Goal: Navigation & Orientation: Find specific page/section

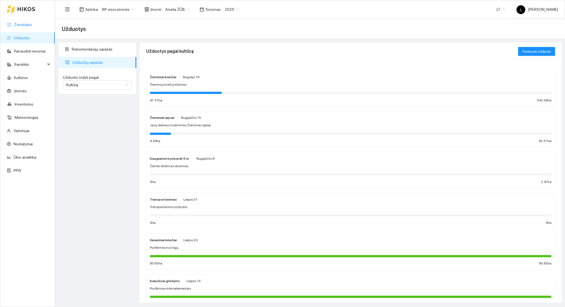
click at [26, 24] on link "Žemėlapis" at bounding box center [23, 24] width 18 height 4
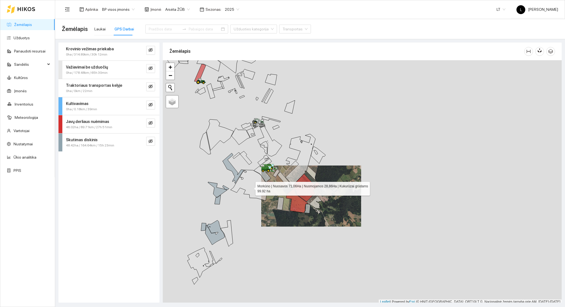
scroll to position [1, 0]
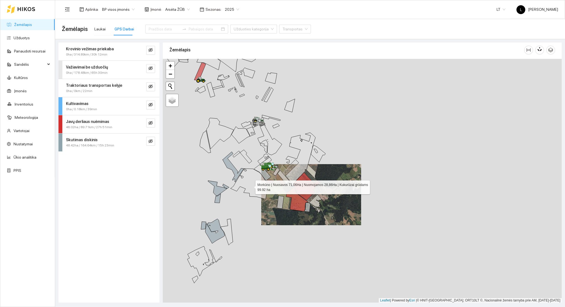
drag, startPoint x: 293, startPoint y: 192, endPoint x: 310, endPoint y: 195, distance: 18.0
click at [268, 195] on icon at bounding box center [250, 183] width 38 height 31
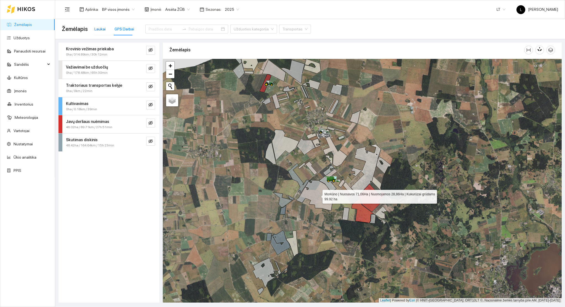
click at [98, 28] on div "Laukai" at bounding box center [99, 29] width 11 height 6
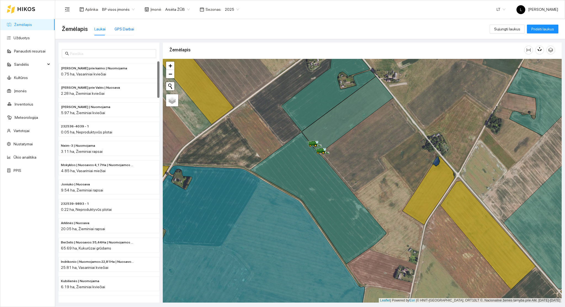
click at [124, 29] on div "GPS Darbai" at bounding box center [125, 29] width 20 height 6
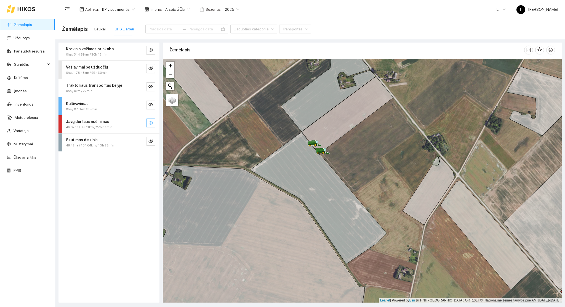
click at [148, 123] on icon "eye-invisible" at bounding box center [150, 123] width 4 height 4
click at [149, 123] on icon "eye" at bounding box center [150, 122] width 4 height 3
click at [147, 121] on button "button" at bounding box center [150, 122] width 9 height 9
click at [148, 121] on button "button" at bounding box center [150, 122] width 9 height 9
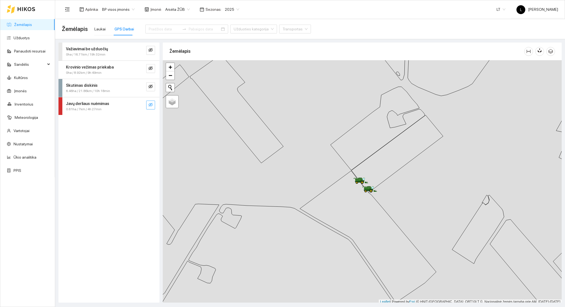
click at [151, 104] on icon "eye-invisible" at bounding box center [150, 104] width 4 height 4
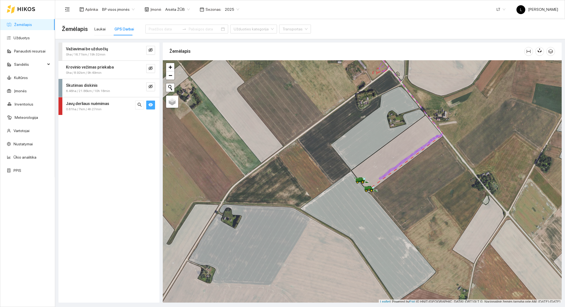
click at [149, 105] on icon "eye" at bounding box center [150, 104] width 4 height 3
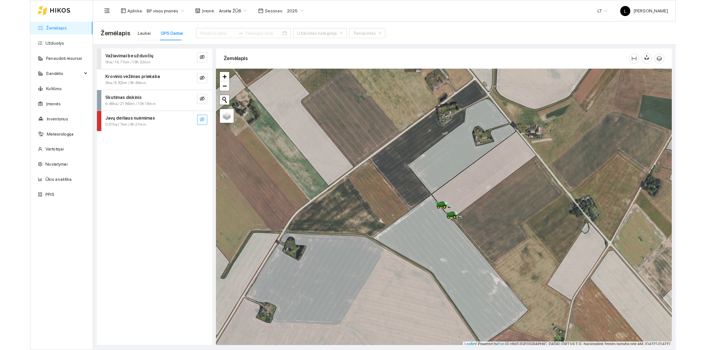
scroll to position [1, 0]
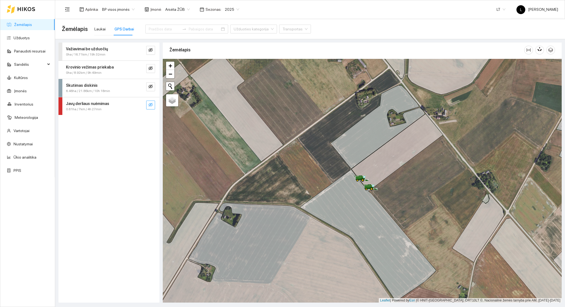
drag, startPoint x: 327, startPoint y: 141, endPoint x: 305, endPoint y: 164, distance: 31.8
click at [305, 164] on div at bounding box center [362, 181] width 399 height 244
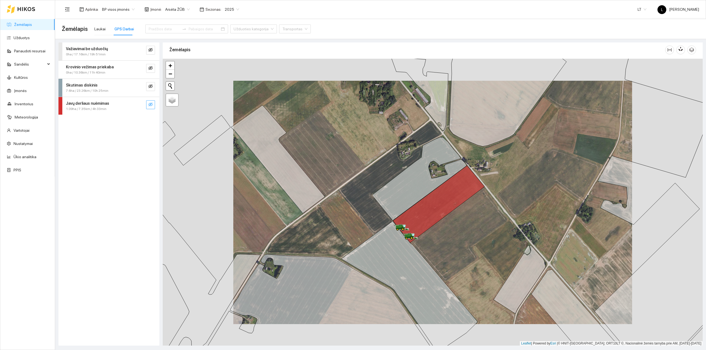
click at [107, 25] on div "Laukai GPS Darbai" at bounding box center [114, 29] width 40 height 13
click at [102, 27] on div "Laukai" at bounding box center [99, 29] width 11 height 6
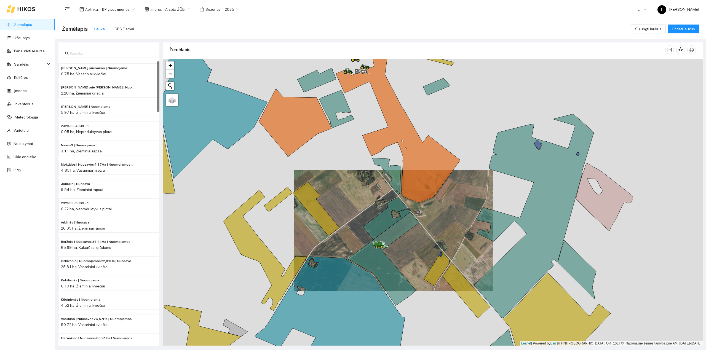
drag, startPoint x: 349, startPoint y: 264, endPoint x: 340, endPoint y: 168, distance: 97.0
click at [338, 257] on icon at bounding box center [330, 311] width 150 height 109
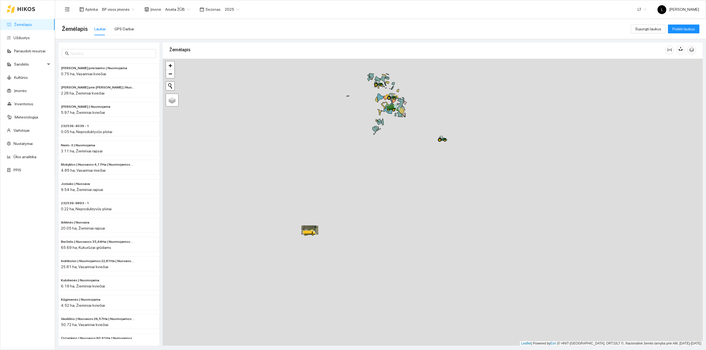
drag, startPoint x: 366, startPoint y: 187, endPoint x: 306, endPoint y: 282, distance: 112.1
click at [306, 282] on div at bounding box center [433, 203] width 540 height 288
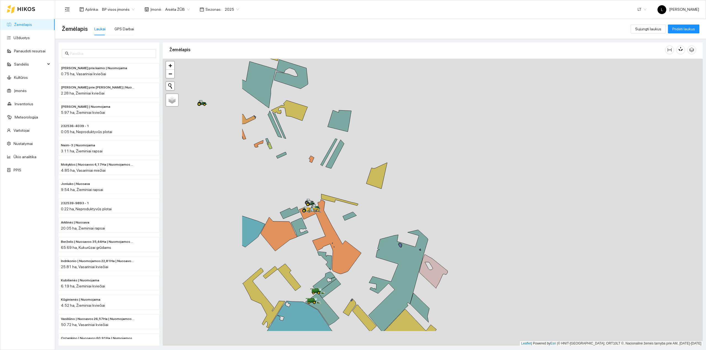
drag, startPoint x: 304, startPoint y: 219, endPoint x: 398, endPoint y: 184, distance: 100.5
click at [398, 184] on div at bounding box center [433, 203] width 540 height 288
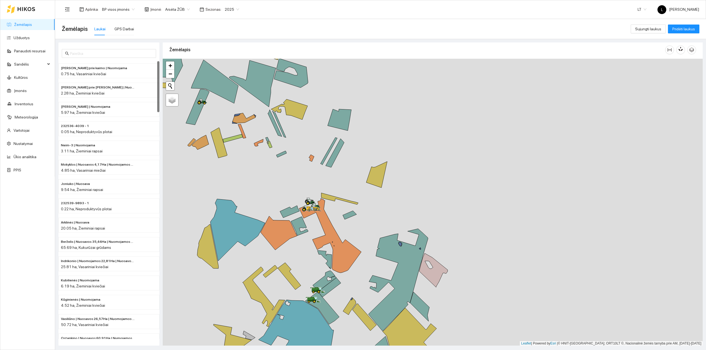
click at [32, 23] on link "Žemėlapis" at bounding box center [23, 24] width 18 height 4
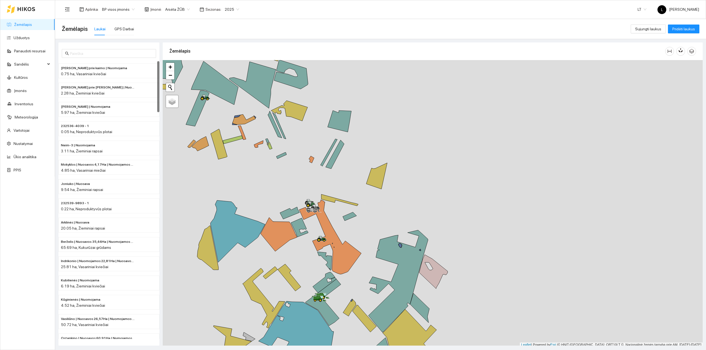
scroll to position [1, 0]
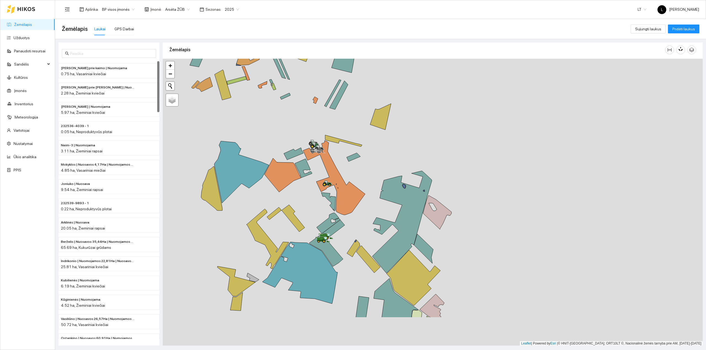
drag, startPoint x: 353, startPoint y: 224, endPoint x: 362, endPoint y: 179, distance: 46.1
click at [362, 179] on div at bounding box center [433, 203] width 540 height 288
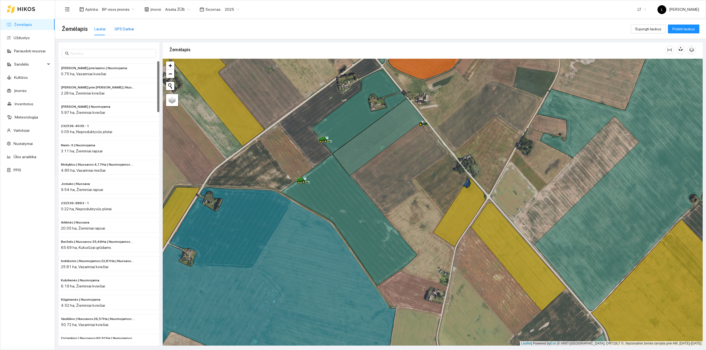
click at [121, 26] on div "GPS Darbai" at bounding box center [125, 29] width 20 height 6
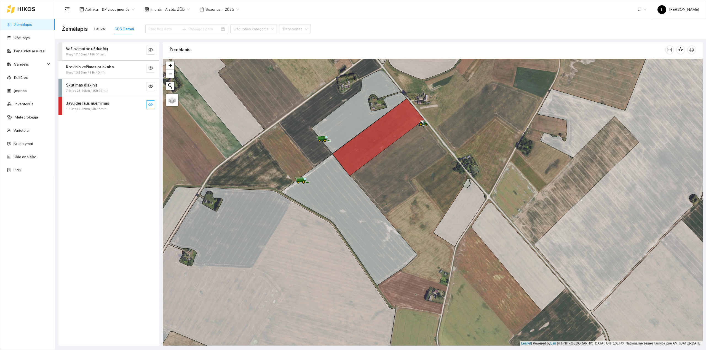
click at [150, 102] on icon "eye-invisible" at bounding box center [150, 104] width 4 height 4
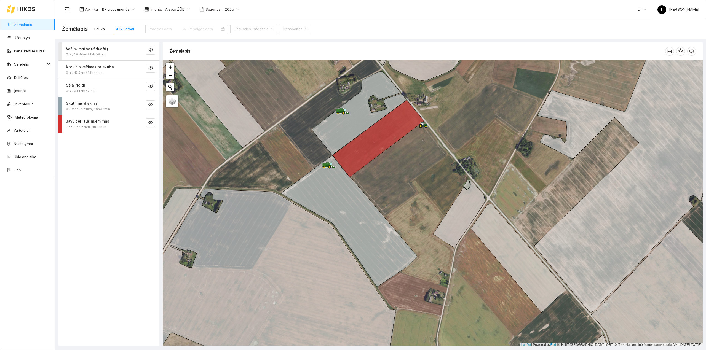
scroll to position [1, 0]
